Goal: Task Accomplishment & Management: Manage account settings

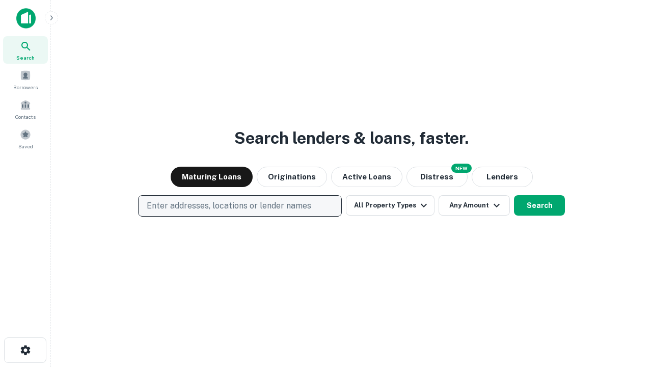
click at [239, 206] on p "Enter addresses, locations or lender names" at bounding box center [229, 206] width 165 height 12
type input "**********"
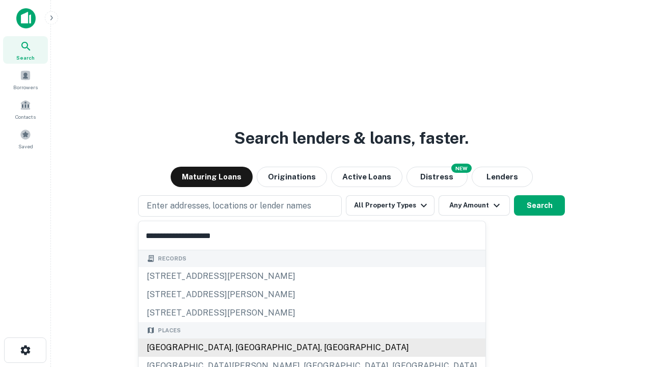
click at [244, 347] on div "Santa Monica, CA, USA" at bounding box center [312, 347] width 347 height 18
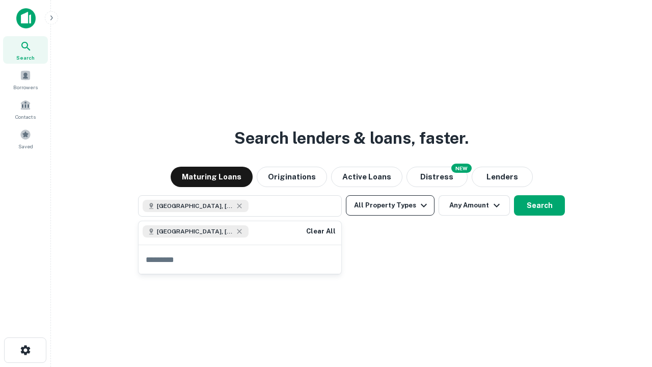
click at [390, 205] on button "All Property Types" at bounding box center [390, 205] width 89 height 20
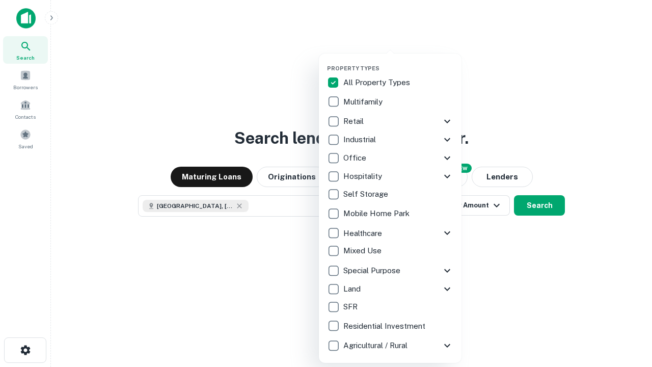
click at [398, 62] on button "button" at bounding box center [398, 62] width 143 height 1
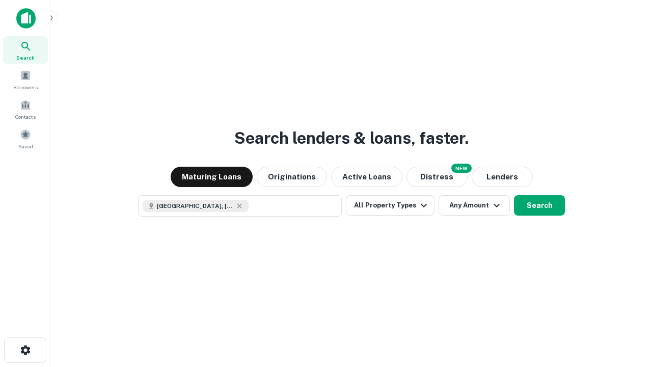
scroll to position [16, 0]
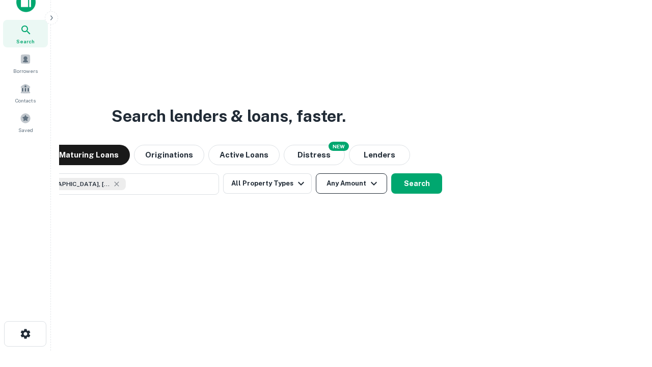
click at [316, 173] on button "Any Amount" at bounding box center [351, 183] width 71 height 20
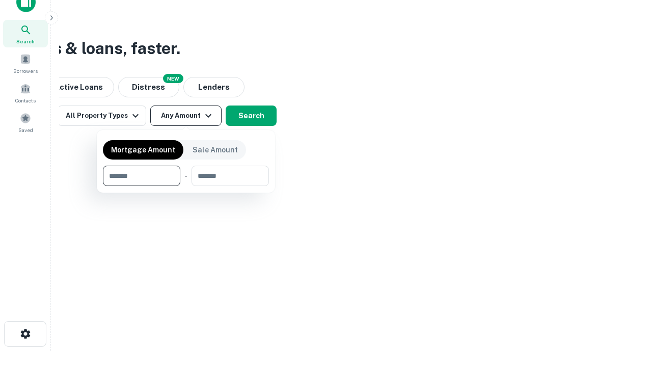
type input "*******"
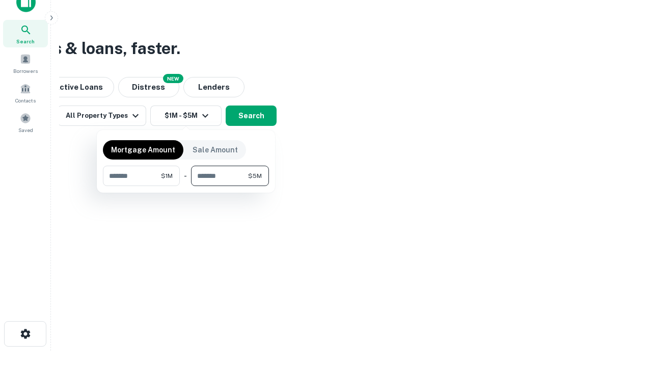
type input "*******"
click at [186, 186] on button "button" at bounding box center [186, 186] width 166 height 1
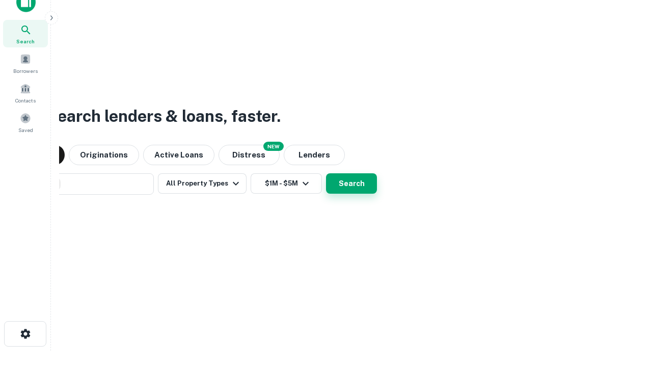
click at [326, 173] on button "Search" at bounding box center [351, 183] width 51 height 20
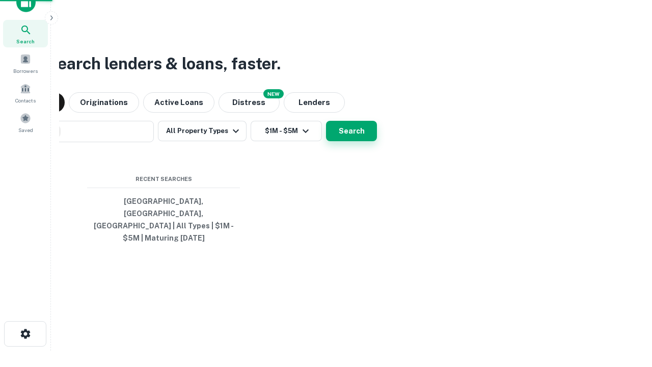
scroll to position [33, 288]
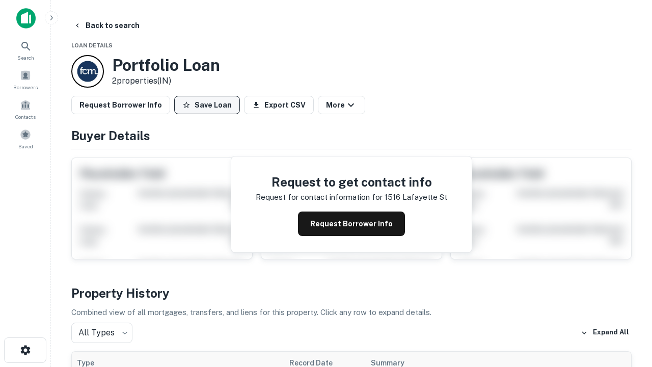
click at [207, 105] on button "Save Loan" at bounding box center [207, 105] width 66 height 18
click at [209, 105] on button "Loan Saved" at bounding box center [209, 105] width 70 height 18
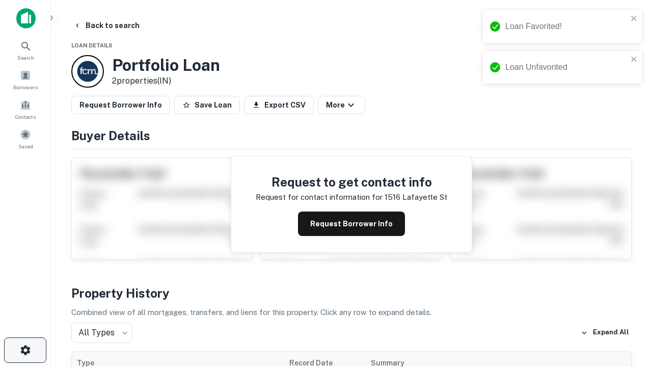
click at [25, 350] on icon "button" at bounding box center [25, 350] width 12 height 12
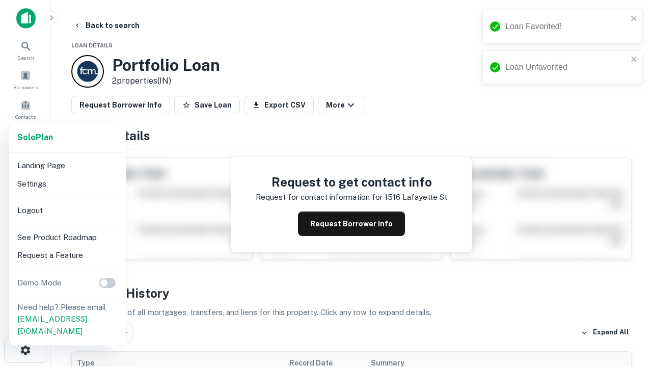
click at [67, 210] on li "Logout" at bounding box center [67, 210] width 109 height 18
